Goal: Transaction & Acquisition: Purchase product/service

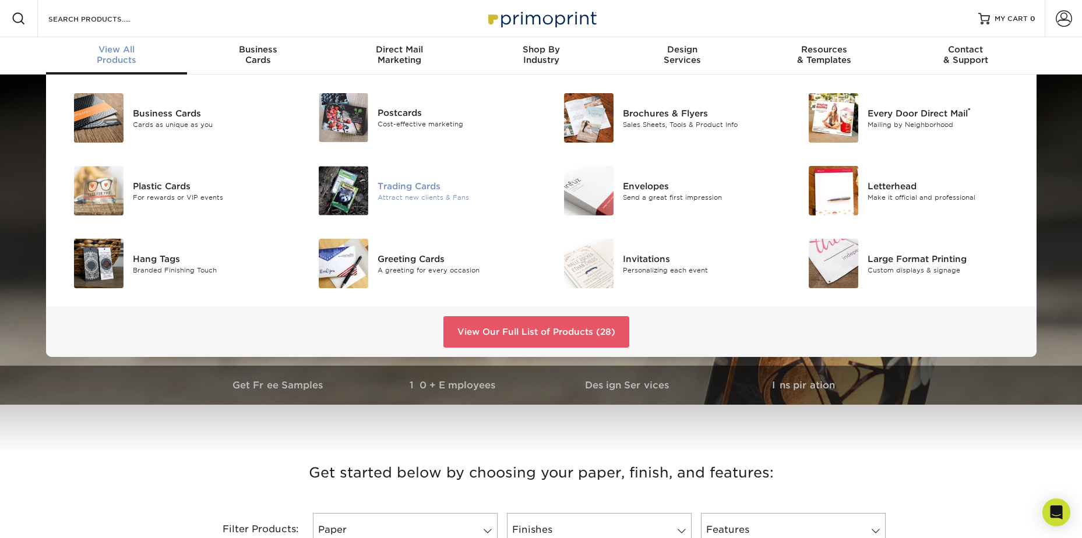
click at [415, 184] on div "Trading Cards" at bounding box center [455, 185] width 154 height 13
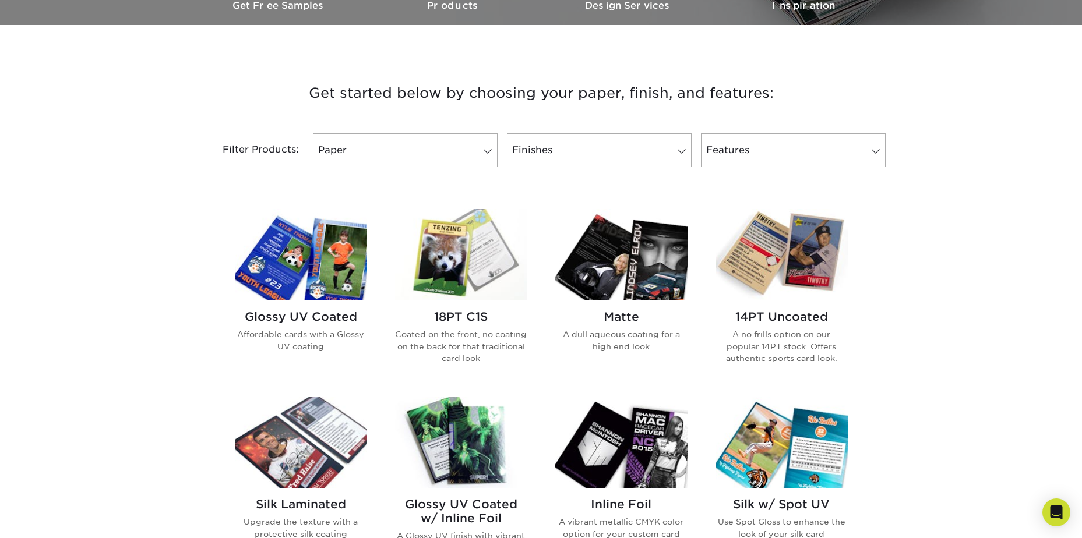
scroll to position [350, 0]
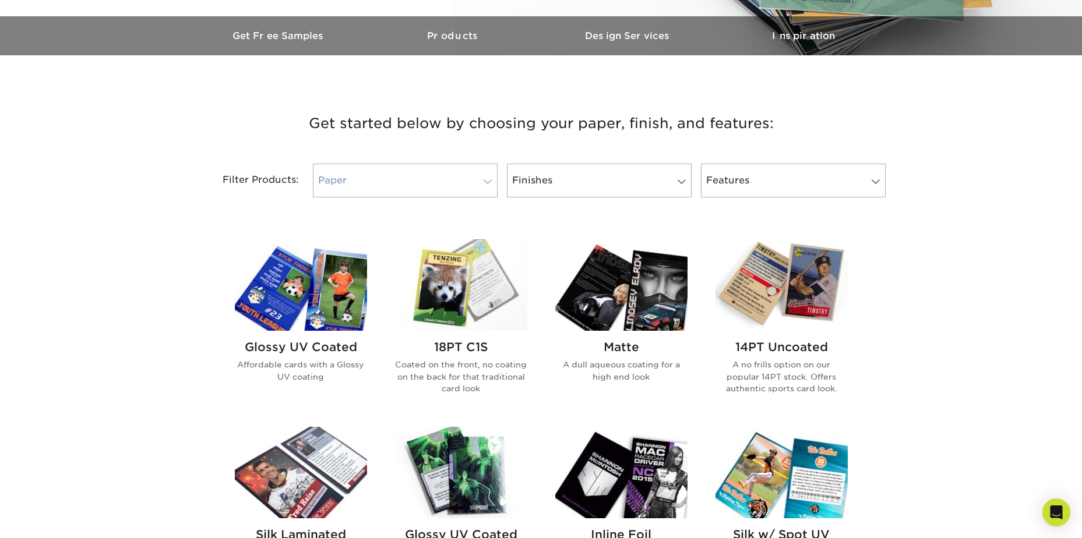
click at [488, 178] on span at bounding box center [488, 181] width 16 height 9
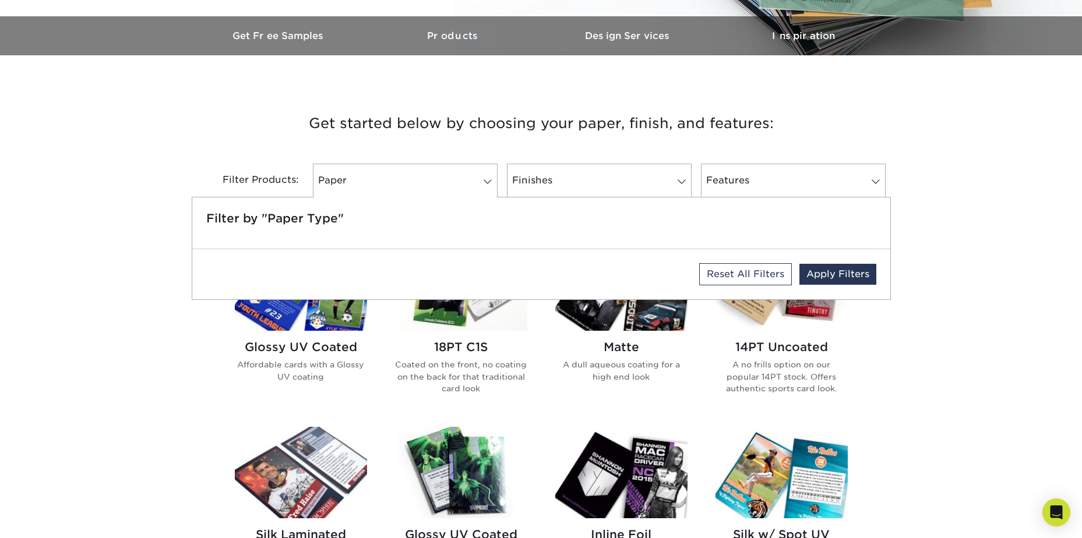
click at [168, 177] on div "Get started below by choosing your paper, finish, and features: Filtered Matche…" at bounding box center [541, 517] width 1082 height 869
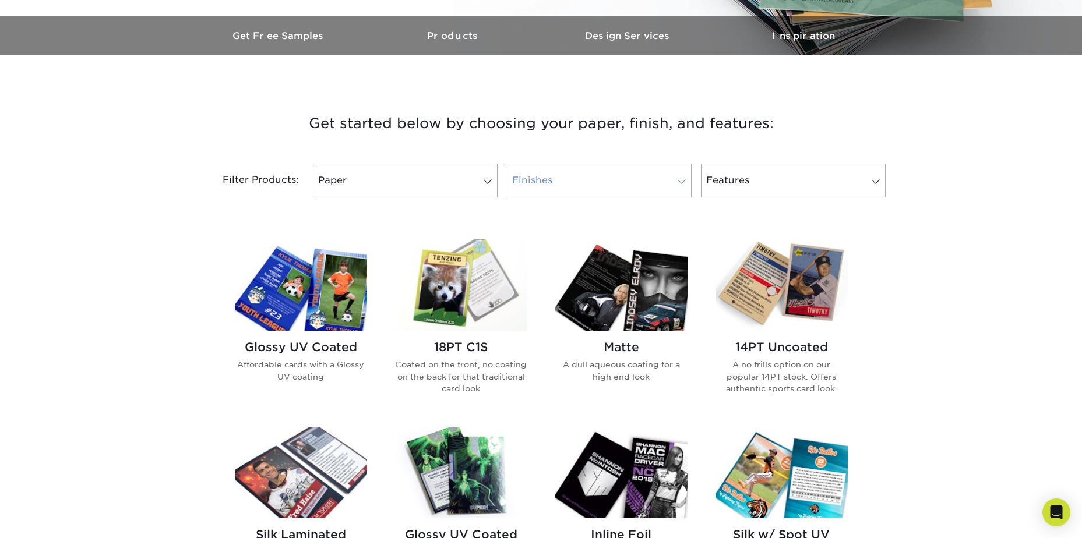
click at [661, 184] on link "Finishes" at bounding box center [599, 181] width 185 height 34
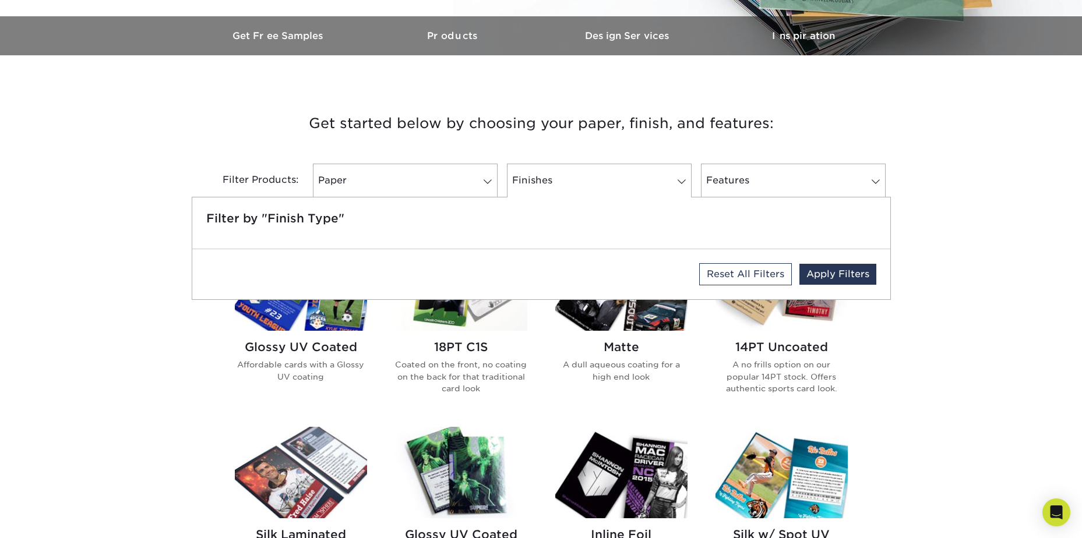
click at [926, 192] on div "Get started below by choosing your paper, finish, and features: Filtered Matche…" at bounding box center [541, 517] width 1082 height 869
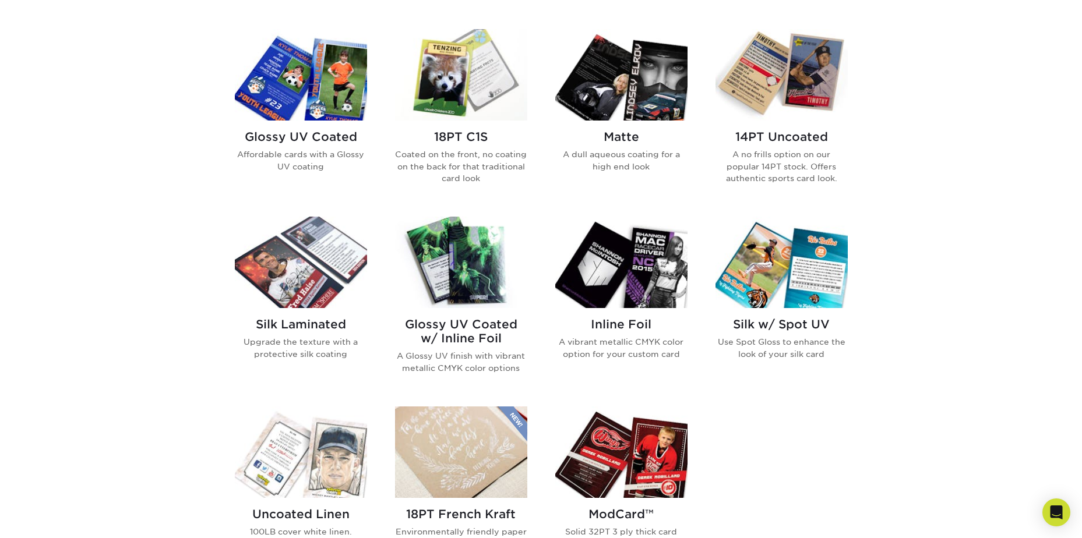
scroll to position [524, 0]
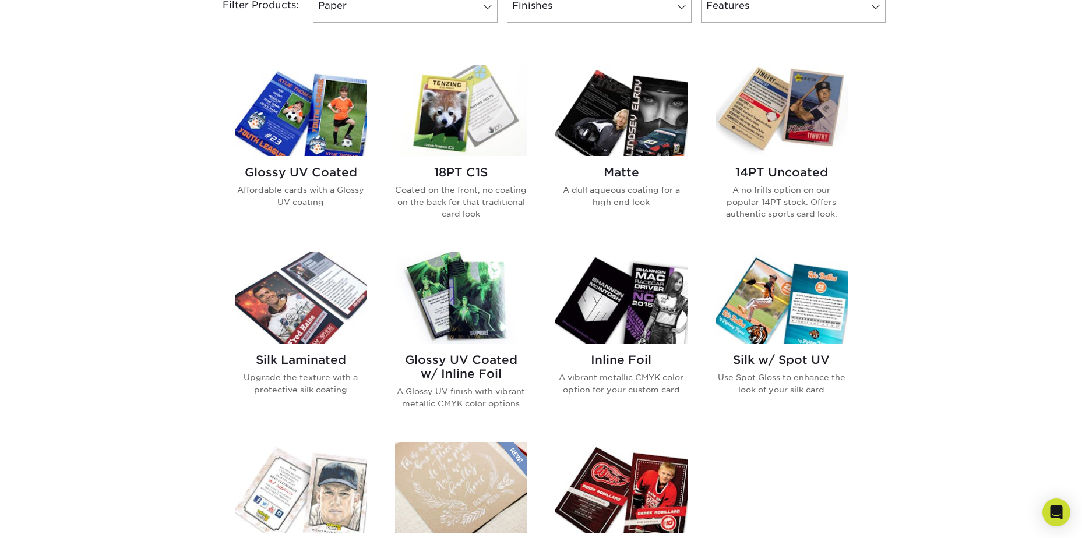
click at [616, 173] on h2 "Matte" at bounding box center [621, 172] width 132 height 14
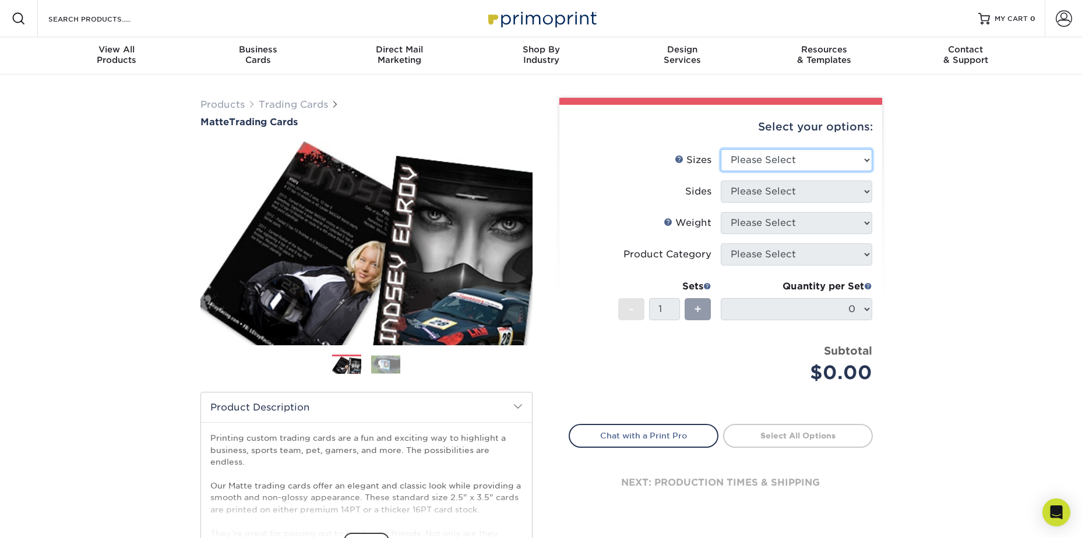
click at [855, 156] on select "Please Select 2.5" x 3.5"" at bounding box center [797, 160] width 152 height 22
select select "2.50x3.50"
click at [721, 149] on select "Please Select 2.5" x 3.5"" at bounding box center [797, 160] width 152 height 22
click at [849, 191] on select "Please Select Print Both Sides Print Front Only" at bounding box center [797, 192] width 152 height 22
select select "13abbda7-1d64-4f25-8bb2-c179b224825d"
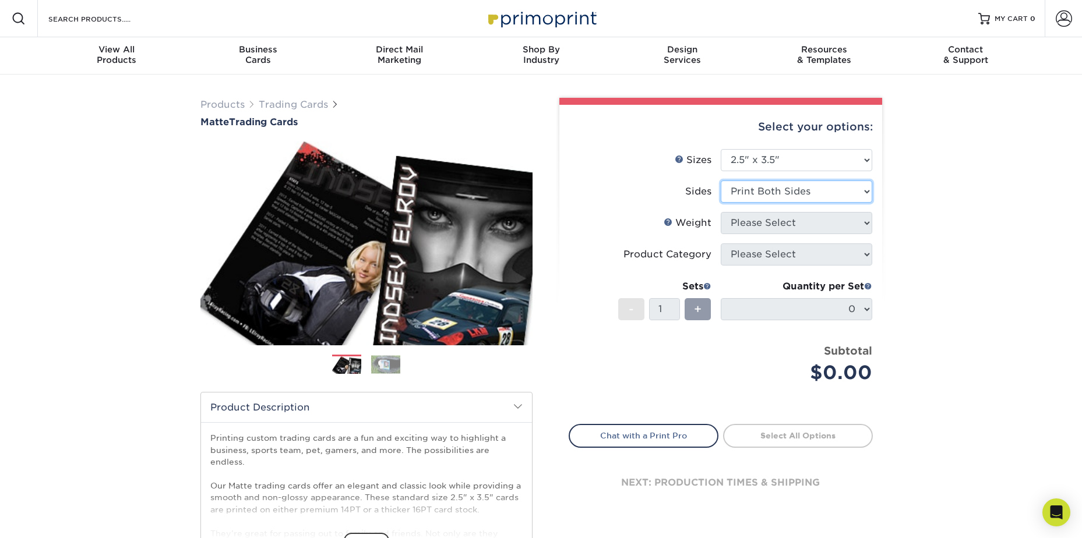
click at [721, 181] on select "Please Select Print Both Sides Print Front Only" at bounding box center [797, 192] width 152 height 22
click at [858, 220] on select "Please Select 16PT 14PT" at bounding box center [797, 223] width 152 height 22
select select "16PT"
click at [721, 212] on select "Please Select 16PT 14PT" at bounding box center [797, 223] width 152 height 22
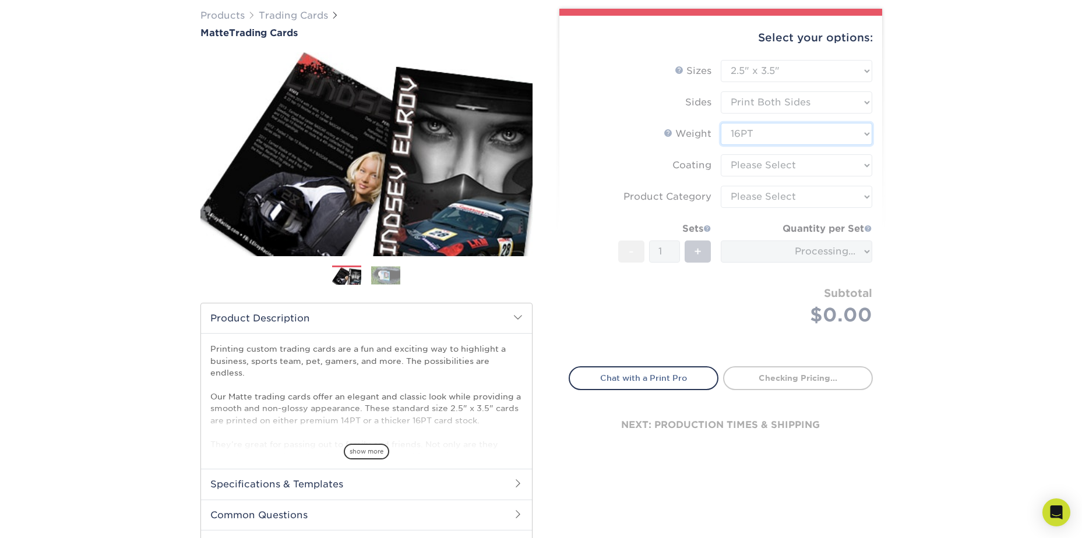
scroll to position [117, 0]
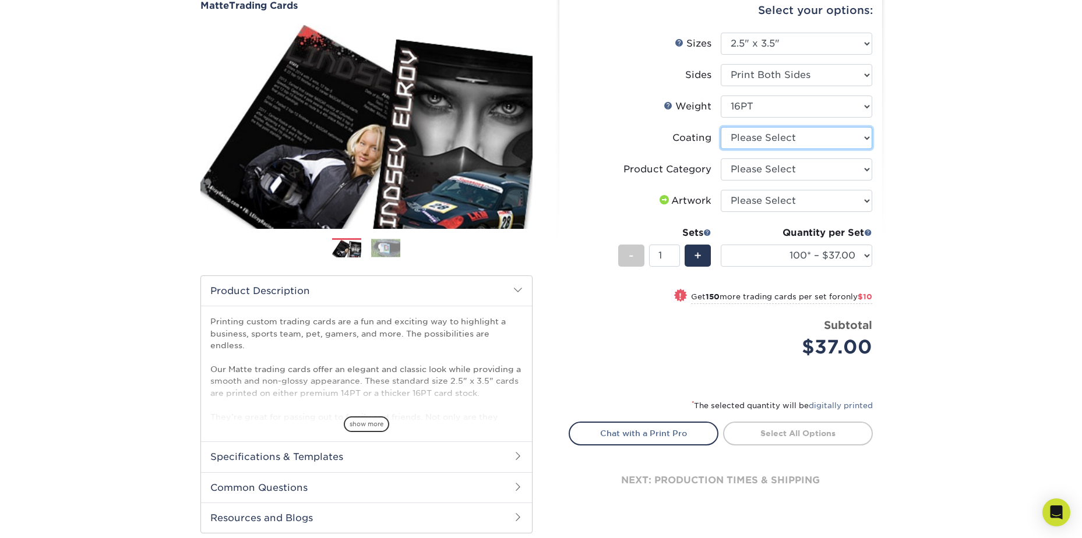
click at [856, 140] on select at bounding box center [797, 138] width 152 height 22
select select "121bb7b5-3b4d-429f-bd8d-bbf80e953313"
click at [721, 127] on select at bounding box center [797, 138] width 152 height 22
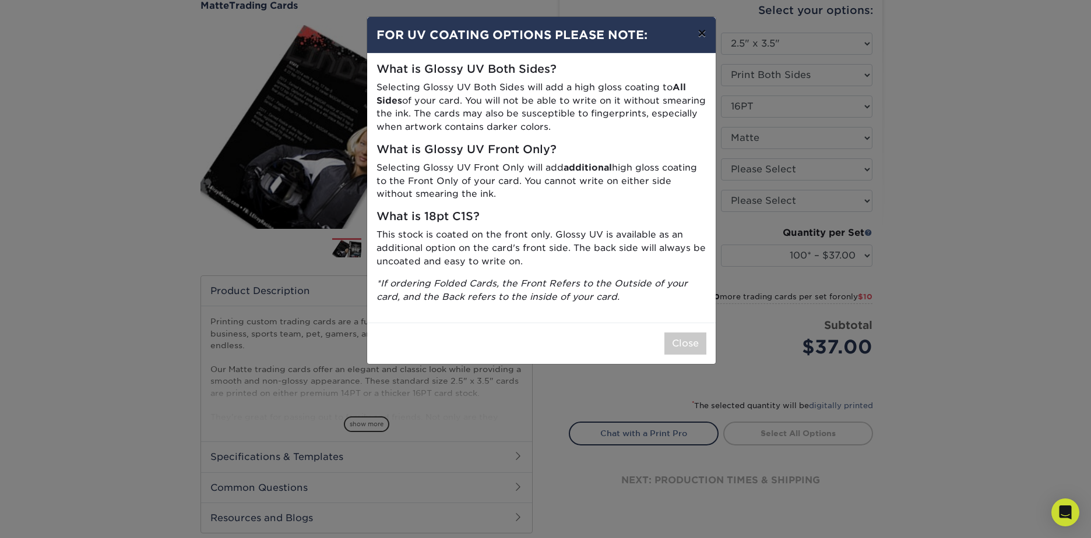
click at [704, 34] on button "×" at bounding box center [701, 33] width 27 height 33
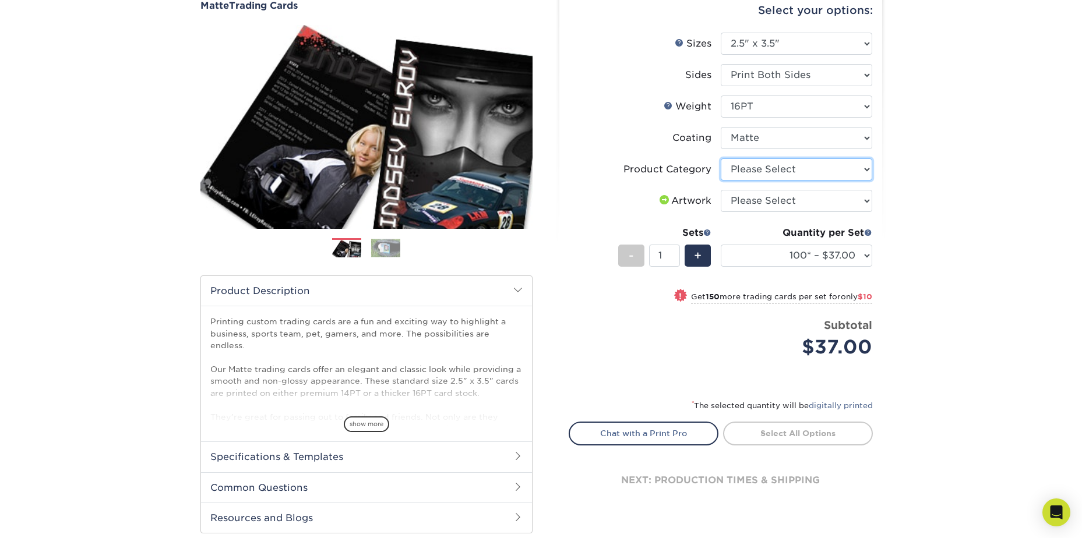
click at [867, 167] on select "Please Select Trading Cards" at bounding box center [797, 169] width 152 height 22
select select "c2f9bce9-36c2-409d-b101-c29d9d031e18"
click at [721, 158] on select "Please Select Trading Cards" at bounding box center [797, 169] width 152 height 22
click at [868, 198] on select "Please Select I will upload files I need a design - $100" at bounding box center [797, 201] width 152 height 22
select select "upload"
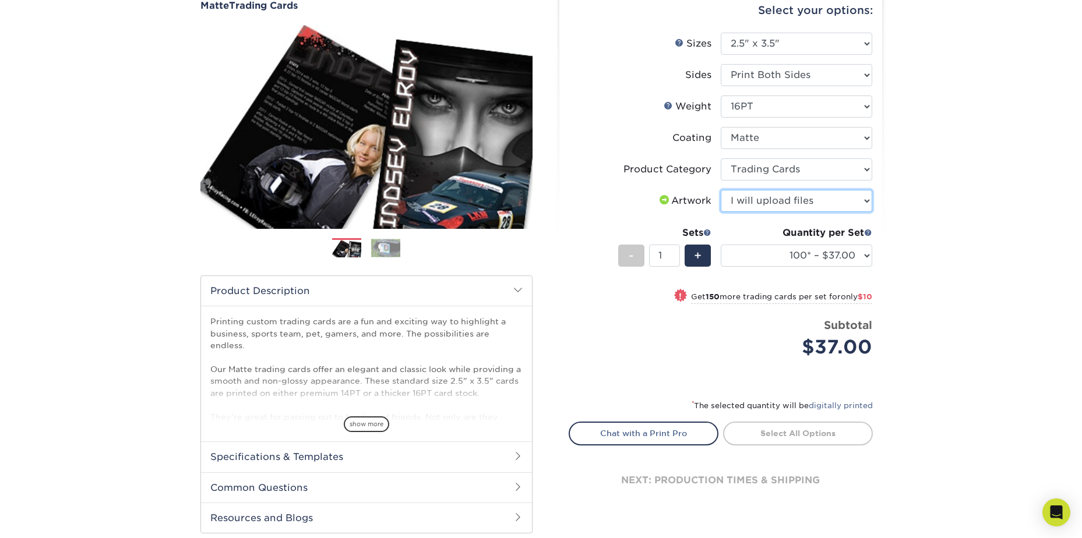
click at [721, 190] on select "Please Select I will upload files I need a design - $100" at bounding box center [797, 201] width 152 height 22
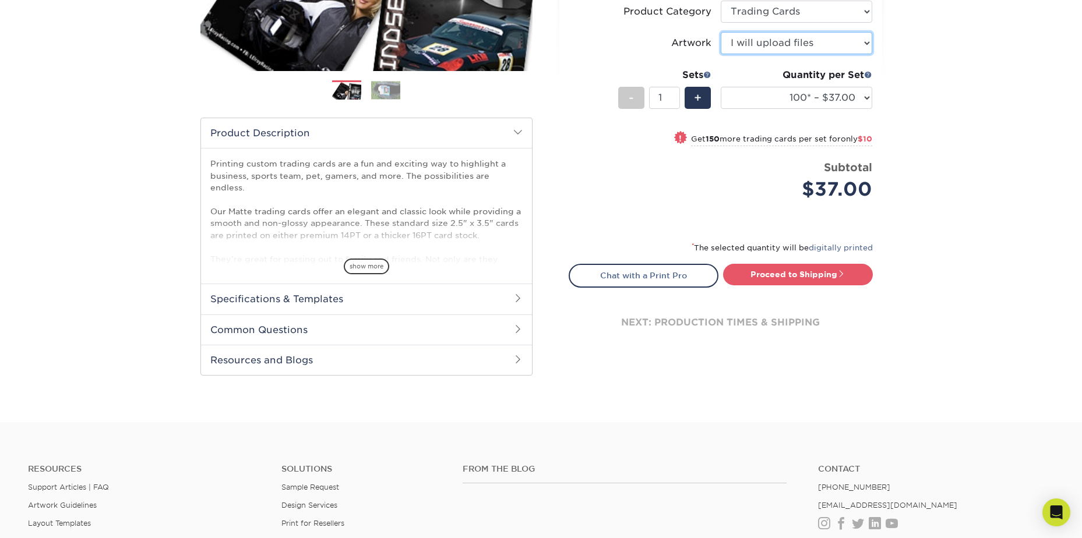
scroll to position [291, 0]
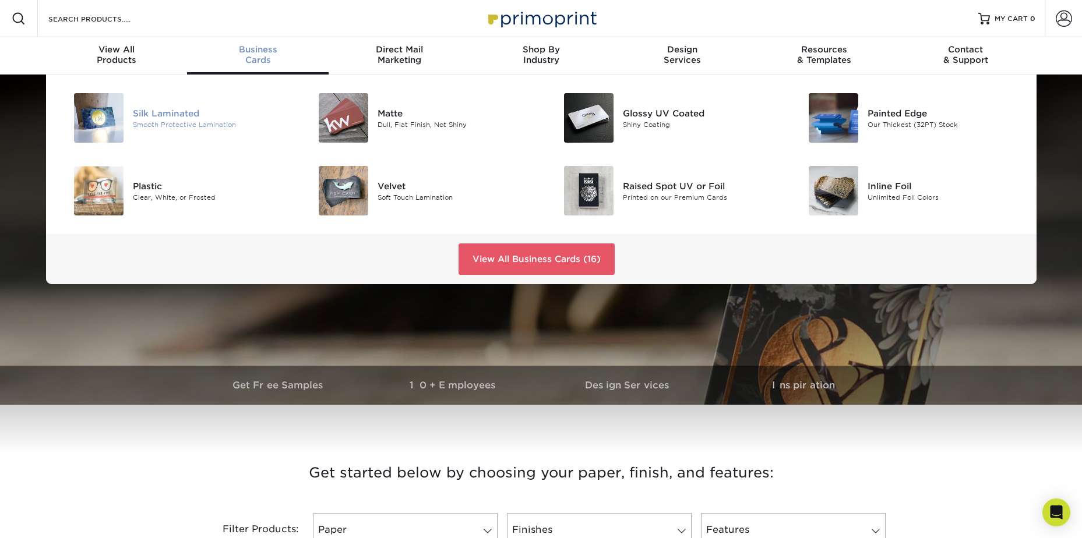
click at [147, 114] on div "Silk Laminated" at bounding box center [210, 113] width 154 height 13
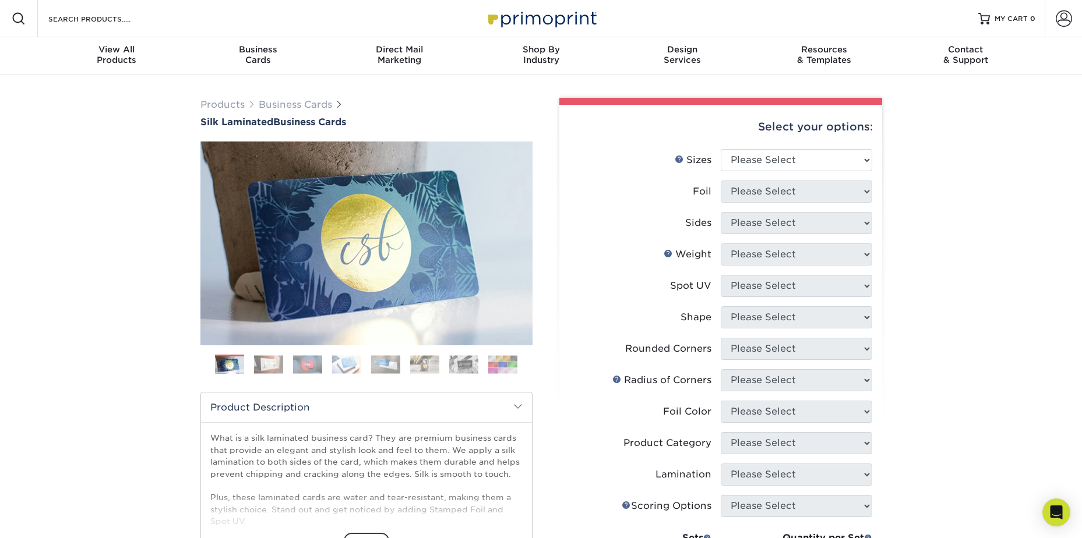
scroll to position [58, 0]
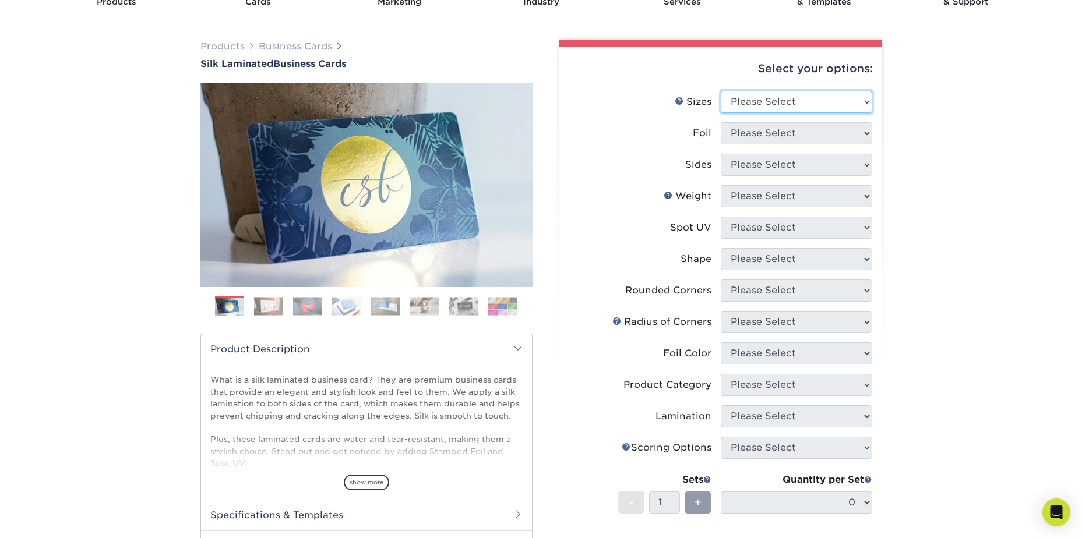
click at [856, 109] on select "Please Select 1.5" x 3.5" - Mini 1.75" x 3.5" - Mini 2" x 2" - Square 2" x 3" -…" at bounding box center [797, 102] width 152 height 22
select select "2.00x3.50"
click at [721, 91] on select "Please Select 1.5" x 3.5" - Mini 1.75" x 3.5" - Mini 2" x 2" - Square 2" x 3" -…" at bounding box center [797, 102] width 152 height 22
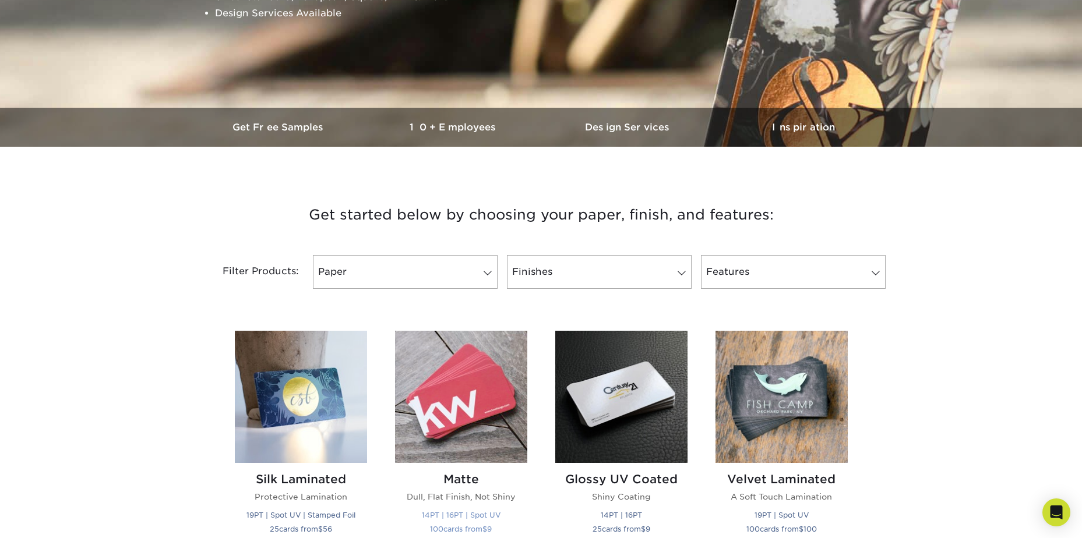
scroll to position [350, 0]
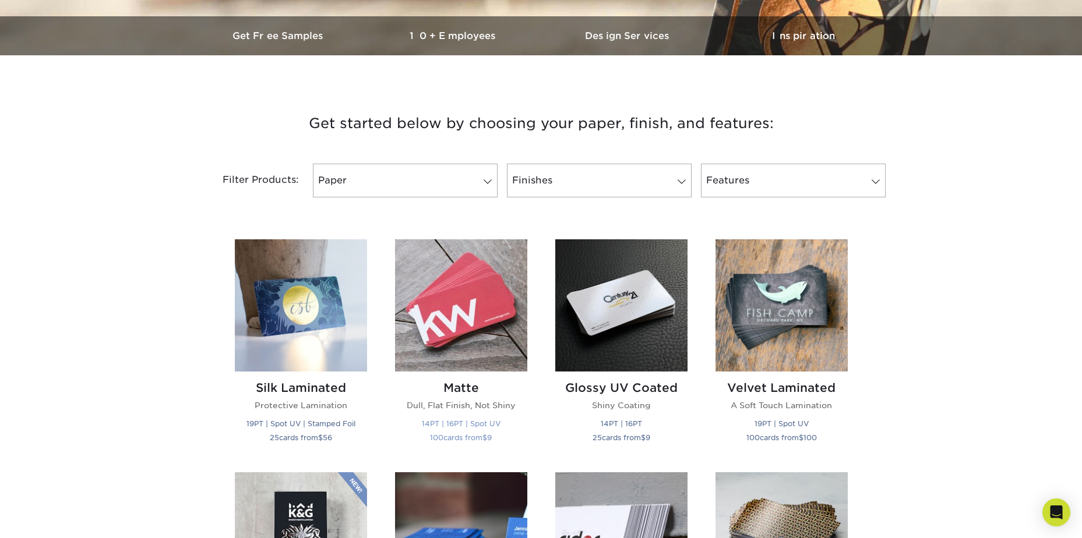
click at [461, 318] on img at bounding box center [461, 305] width 132 height 132
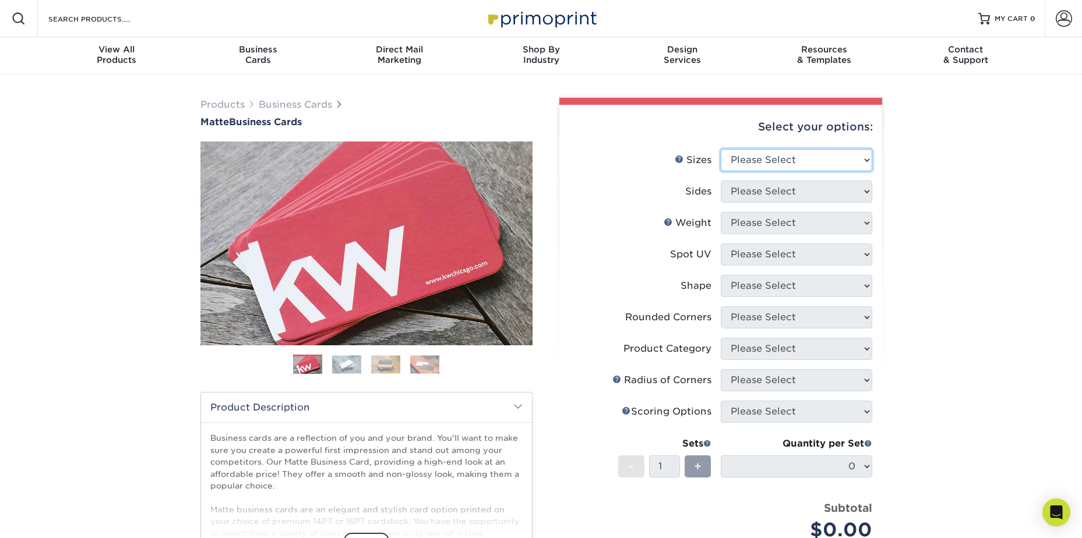
click at [860, 156] on select "Please Select 1.5" x 3.5" - Mini 1.75" x 3.5" - Mini 2" x 2" - Square 2" x 3" -…" at bounding box center [797, 160] width 152 height 22
